Goal: Feedback & Contribution: Contribute content

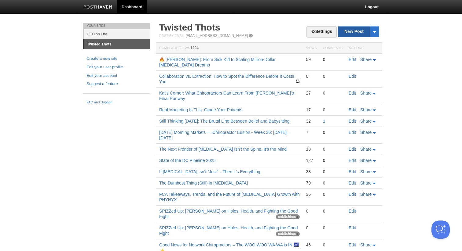
click at [350, 33] on link "New Post" at bounding box center [358, 31] width 41 height 11
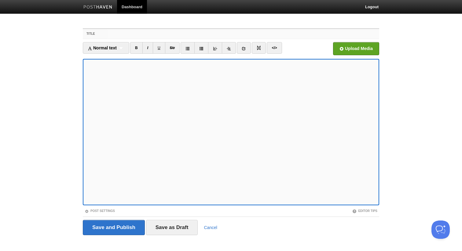
click at [152, 35] on input "Title" at bounding box center [244, 34] width 272 height 10
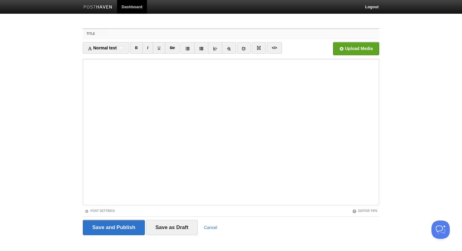
paste input "why the world desperately needs chiropractic"
click at [111, 35] on input "why the world desperately needs chiropractic" at bounding box center [244, 34] width 272 height 10
click at [130, 34] on input "Why the world desperately needs chiropractic" at bounding box center [244, 34] width 272 height 10
click at [145, 34] on input "Why the World desperately needs chiropractic" at bounding box center [244, 34] width 272 height 10
click at [171, 35] on input "Why the World Desperately needs chiropractic" at bounding box center [244, 34] width 272 height 10
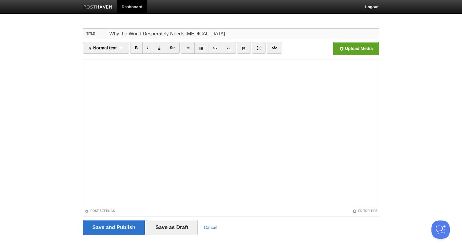
click at [186, 34] on input "Why the World Desperately Needs chiropractic" at bounding box center [244, 34] width 272 height 10
type input "Why the World Desperately Needs [MEDICAL_DATA]"
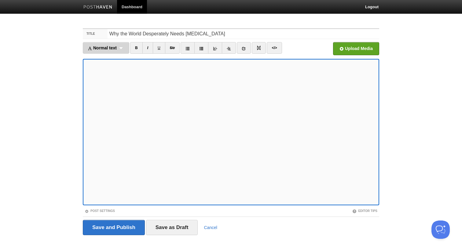
click at [128, 48] on div "Normal text Normal text Heading 1 Heading 2 Heading 3" at bounding box center [106, 48] width 46 height 12
click at [102, 41] on fieldset "Title Why the World Desperately Needs Chiropractic Normal text Normal text Head…" at bounding box center [231, 134] width 296 height 212
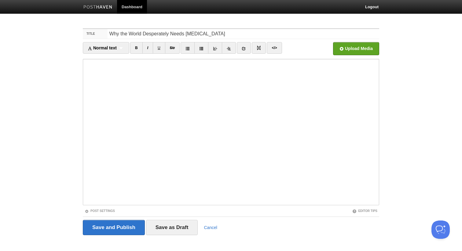
click at [301, 203] on iframe at bounding box center [231, 132] width 296 height 147
click at [355, 52] on input "file" at bounding box center [171, 50] width 462 height 31
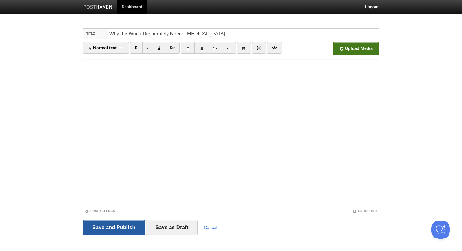
click at [120, 227] on input "Save and Publish" at bounding box center [114, 227] width 62 height 15
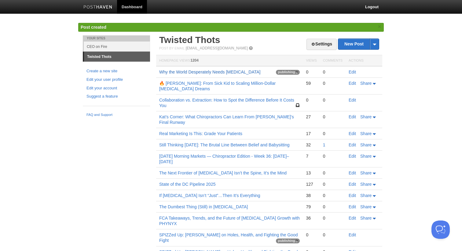
click at [199, 73] on link "Why the World Desperately Needs [MEDICAL_DATA]" at bounding box center [209, 72] width 101 height 5
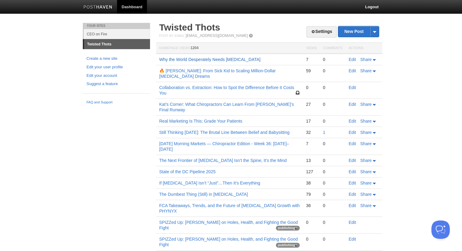
click at [218, 60] on link "Why the World Desperately Needs [MEDICAL_DATA]" at bounding box center [209, 59] width 101 height 5
